Goal: Information Seeking & Learning: Learn about a topic

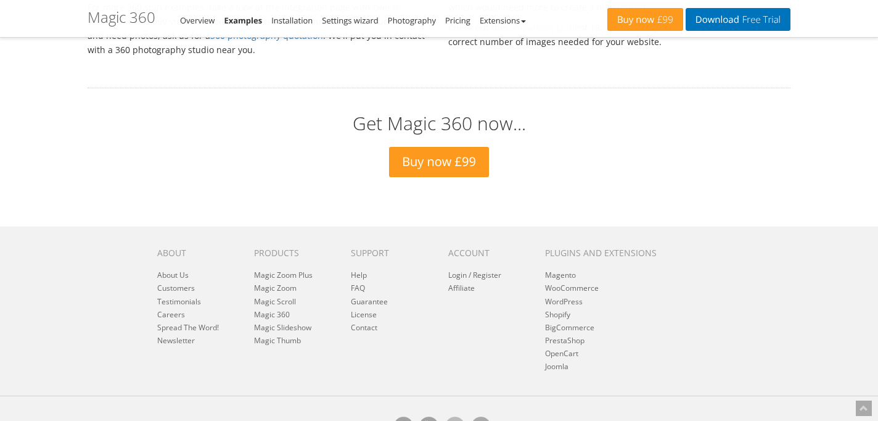
scroll to position [2882, 0]
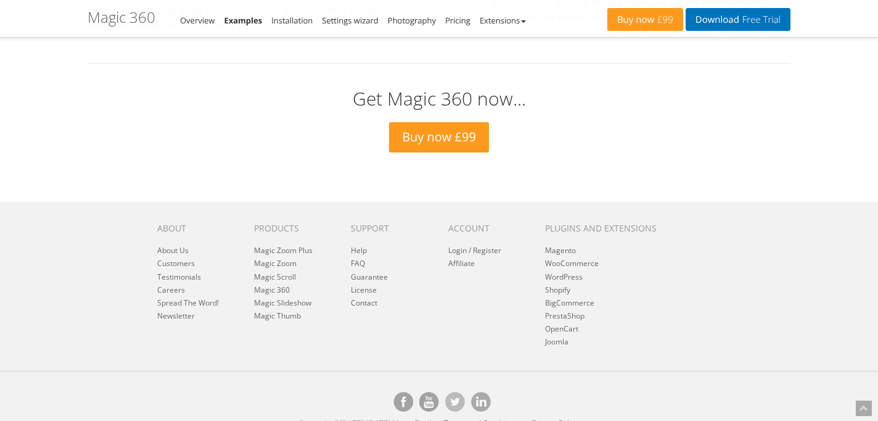
click at [266, 328] on div "About About Us Customers Testimonials Careers Spread The Word! Newsletter Produ…" at bounding box center [439, 283] width 601 height 133
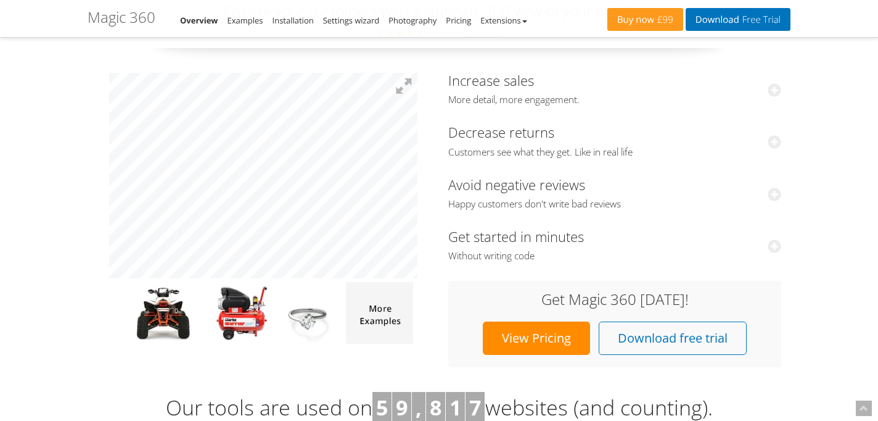
scroll to position [126, 0]
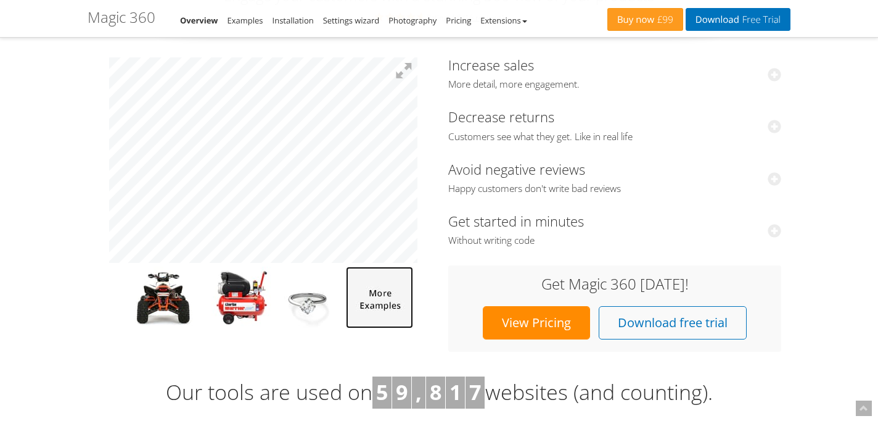
click at [361, 307] on img at bounding box center [379, 297] width 67 height 62
click at [328, 307] on img at bounding box center [309, 297] width 70 height 62
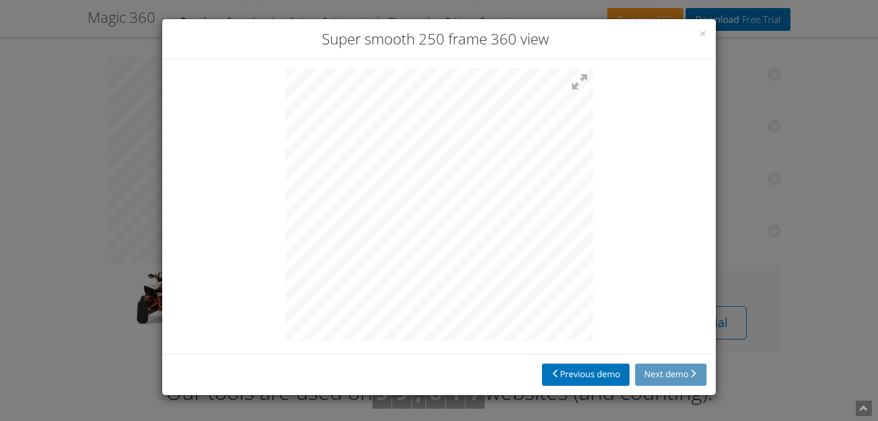
click at [237, 191] on div at bounding box center [439, 206] width 554 height 294
click at [239, 189] on div at bounding box center [439, 206] width 554 height 294
click at [605, 371] on button "Previous demo" at bounding box center [586, 374] width 88 height 22
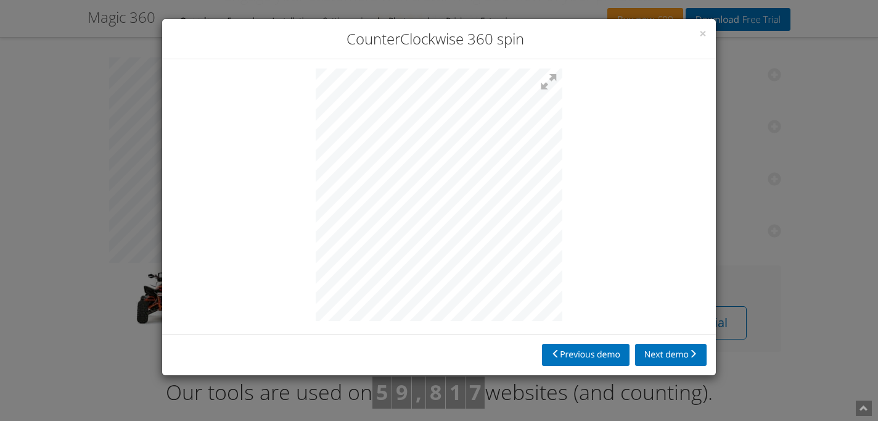
click at [126, 230] on div "× CounterClockwise 360 spin Previous demo Next demo" at bounding box center [439, 210] width 878 height 421
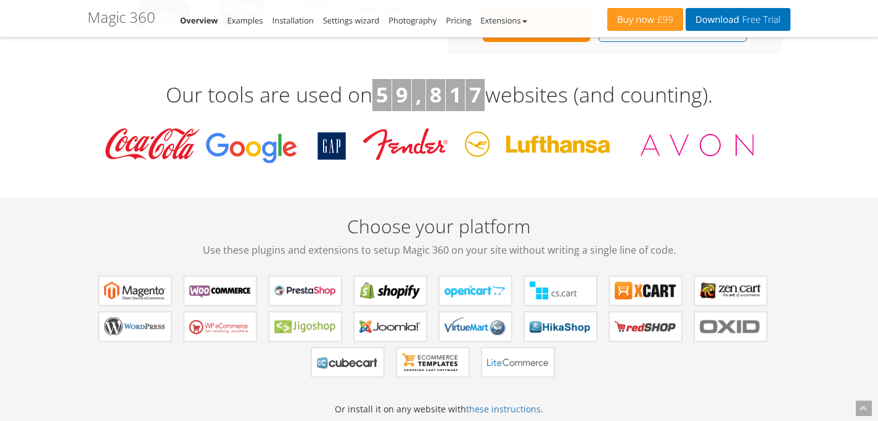
scroll to position [500, 0]
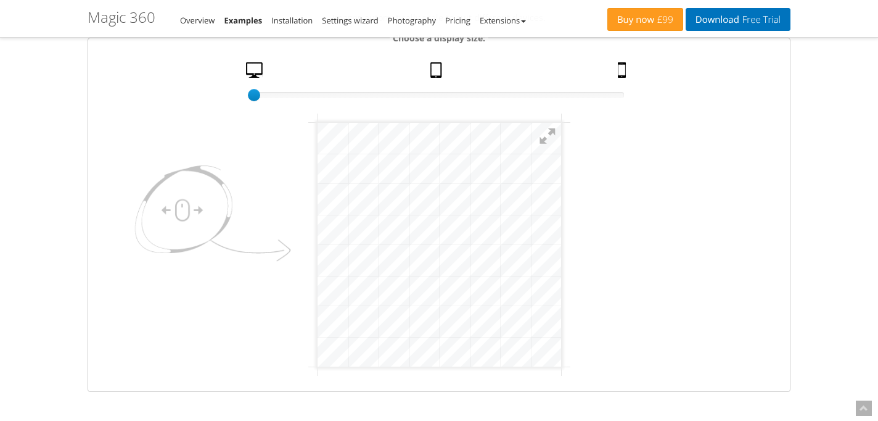
scroll to position [203, 0]
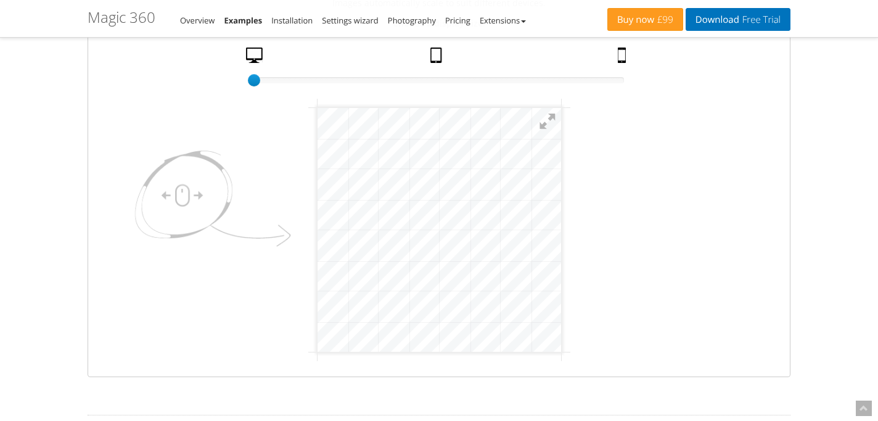
click at [436, 69] on div "100% size 1 Desktop Tablet Mobile" at bounding box center [439, 66] width 370 height 39
click at [436, 56] on link "Tablet" at bounding box center [438, 58] width 25 height 22
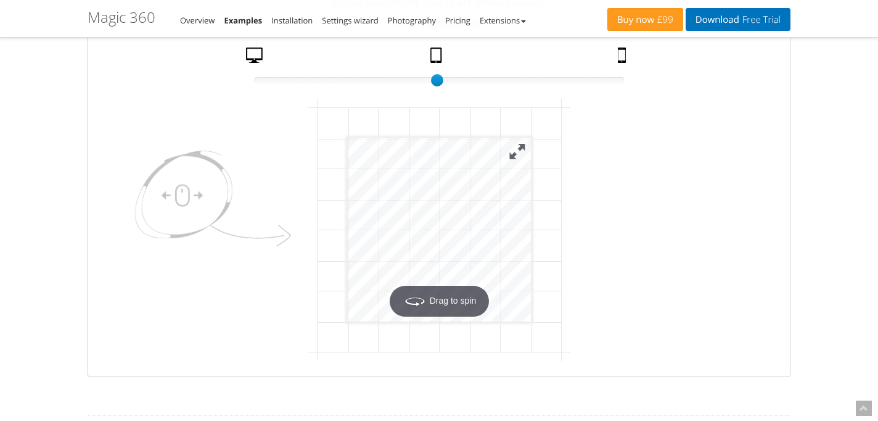
click at [517, 155] on button at bounding box center [516, 151] width 27 height 27
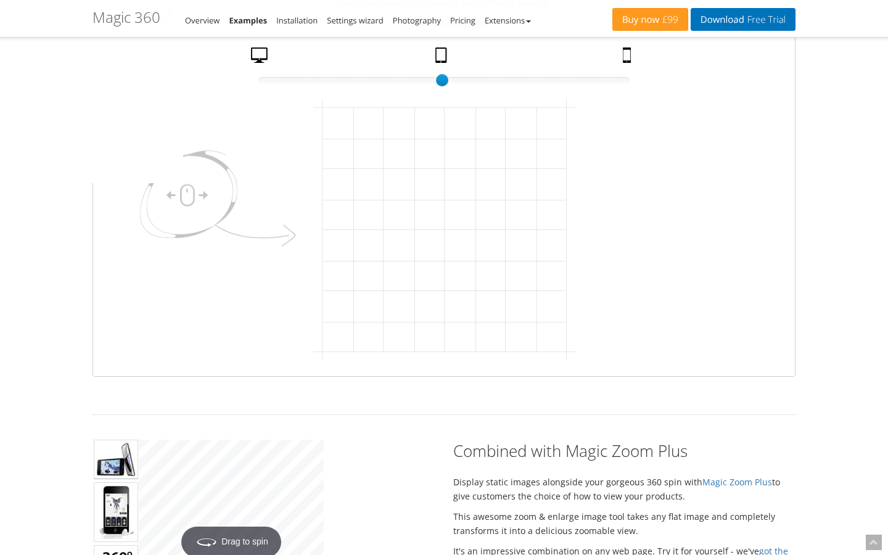
click at [18, 128] on div at bounding box center [91, 91] width 183 height 183
click at [183, 57] on div at bounding box center [91, 91] width 183 height 183
click at [183, 17] on button at bounding box center [164, 18] width 37 height 37
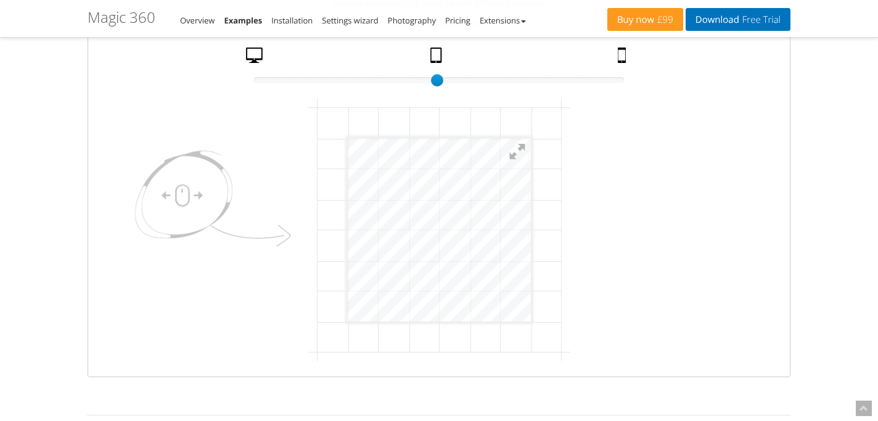
click at [78, 201] on div "Responsive imaging Images automatically scale to suit different devices. Choose…" at bounding box center [439, 175] width 722 height 429
